Goal: Information Seeking & Learning: Compare options

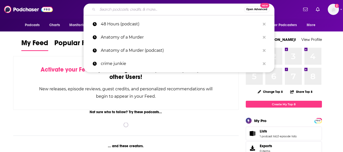
click at [115, 12] on input "Search podcasts, credits, & more..." at bounding box center [170, 9] width 146 height 8
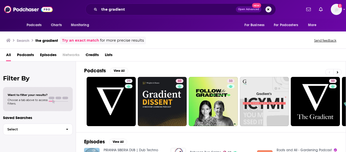
click at [151, 14] on div "the gradient Open Advanced New" at bounding box center [180, 10] width 191 height 12
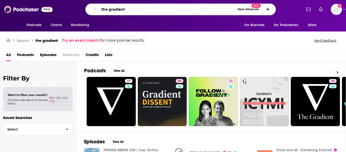
click at [148, 9] on input "the gradient" at bounding box center [167, 9] width 136 height 8
type input "the gradient perspectives on ai"
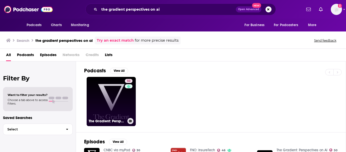
click at [115, 123] on h3 "The Gradient: Perspectives on AI" at bounding box center [107, 121] width 37 height 4
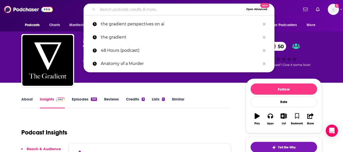
click at [166, 11] on input "Search podcasts, credits, & more..." at bounding box center [170, 9] width 146 height 8
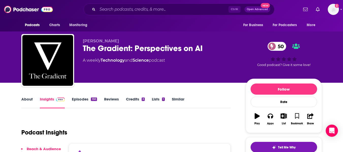
click at [165, 77] on div "[PERSON_NAME] The Gradient: Perspectives on AI 50 A weekly Technology and Scien…" at bounding box center [160, 59] width 155 height 41
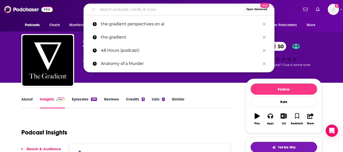
click at [141, 11] on input "Search podcasts, credits, & more..." at bounding box center [170, 9] width 146 height 8
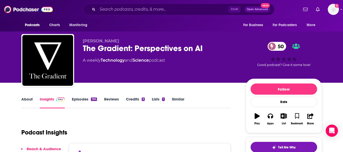
click at [146, 79] on div "[PERSON_NAME] The Gradient: Perspectives on AI 50 A weekly Technology and Scien…" at bounding box center [202, 62] width 239 height 46
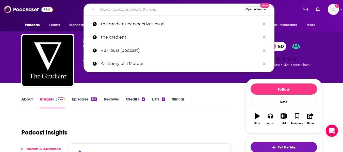
click at [126, 11] on input "Search podcasts, credits, & more..." at bounding box center [170, 9] width 146 height 8
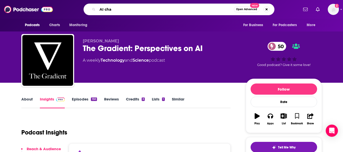
type input "AI chat"
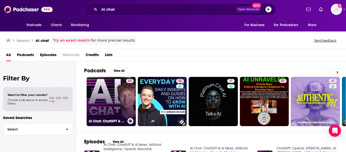
click at [118, 91] on link "67 AI Chat: ChatGPT & AI News, Artificial Intelligence, OpenAI, Machine Learning" at bounding box center [111, 101] width 49 height 49
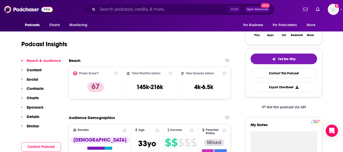
scroll to position [95, 0]
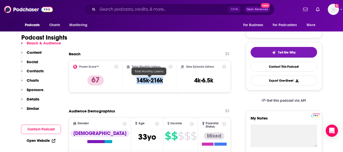
drag, startPoint x: 165, startPoint y: 81, endPoint x: 137, endPoint y: 81, distance: 28.4
click at [137, 81] on div "Total Monthly Listens 145k-216k" at bounding box center [150, 76] width 46 height 23
copy h3 "145k-216k"
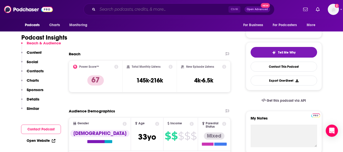
click at [146, 7] on input "Search podcasts, credits, & more..." at bounding box center [162, 9] width 131 height 8
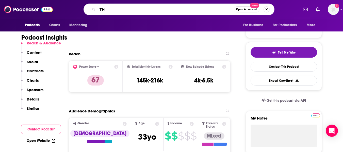
type input "T"
type input "the artificial intelligence podcast"
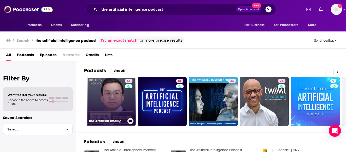
click at [111, 99] on link "55 The Artificial Intelligence Podcast" at bounding box center [111, 101] width 49 height 49
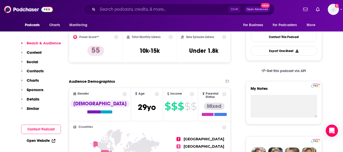
scroll to position [120, 0]
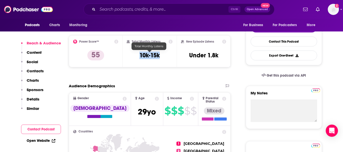
drag, startPoint x: 162, startPoint y: 55, endPoint x: 136, endPoint y: 54, distance: 25.4
click at [136, 54] on div "Total Monthly Listens 10k-15k" at bounding box center [150, 51] width 46 height 23
copy h3 "10k-15k"
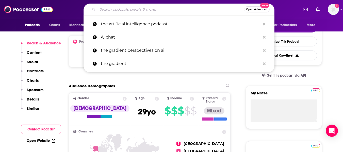
click at [154, 11] on input "Search podcasts, credits, & more..." at bounding box center [170, 9] width 146 height 8
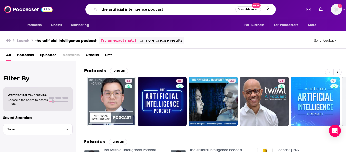
click at [120, 8] on input "the artificial intelligence podcast" at bounding box center [167, 9] width 136 height 8
type input "cyber risk management podcast"
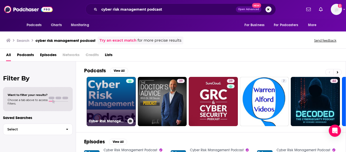
click at [114, 101] on link "Cyber Risk Management Podcast" at bounding box center [111, 101] width 49 height 49
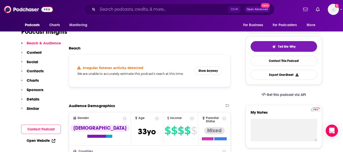
scroll to position [119, 0]
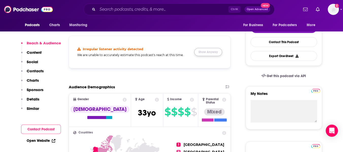
click at [208, 50] on button "Show Anyway" at bounding box center [208, 52] width 28 height 8
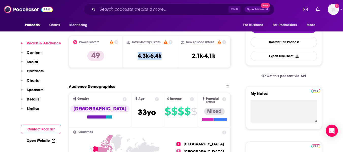
drag, startPoint x: 163, startPoint y: 56, endPoint x: 135, endPoint y: 57, distance: 27.1
click at [135, 57] on div "Total Monthly Listens 4.3k-6.4k" at bounding box center [150, 51] width 46 height 23
copy h3 "4.3k-6.4k"
